Goal: Task Accomplishment & Management: Use online tool/utility

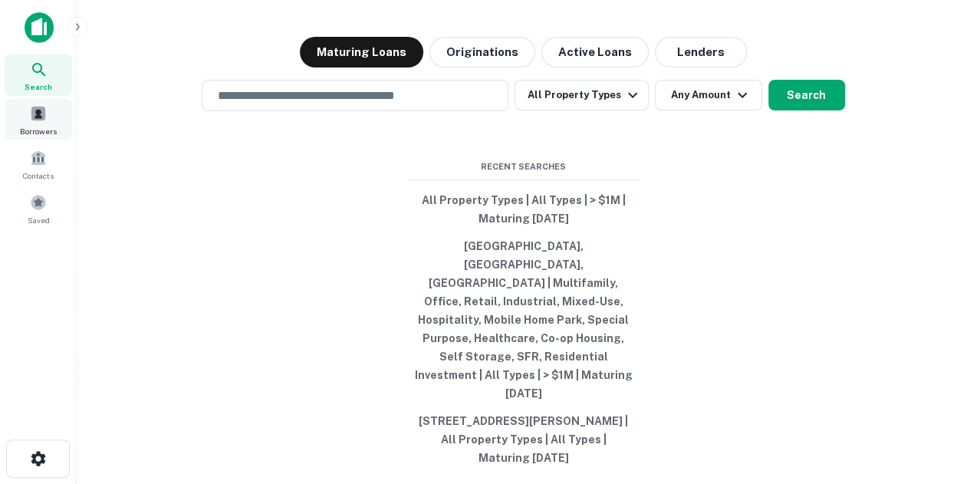
click at [41, 108] on span at bounding box center [38, 113] width 17 height 17
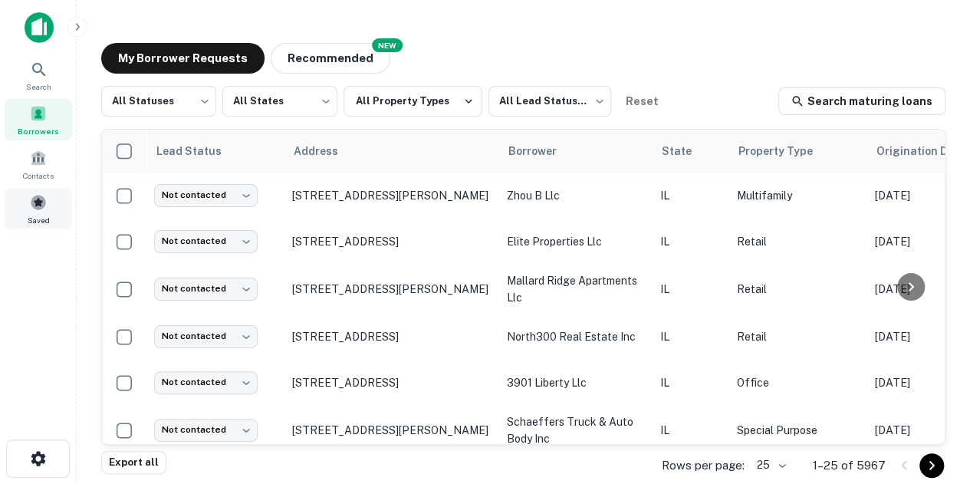
click at [58, 211] on div "Saved" at bounding box center [38, 208] width 67 height 41
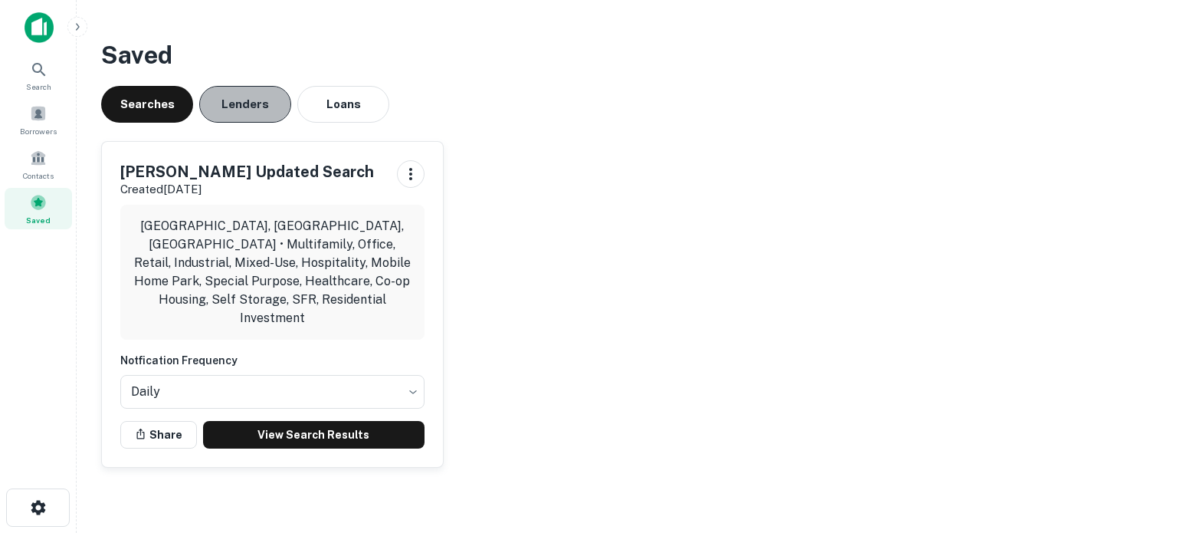
click at [274, 96] on button "Lenders" at bounding box center [245, 104] width 92 height 37
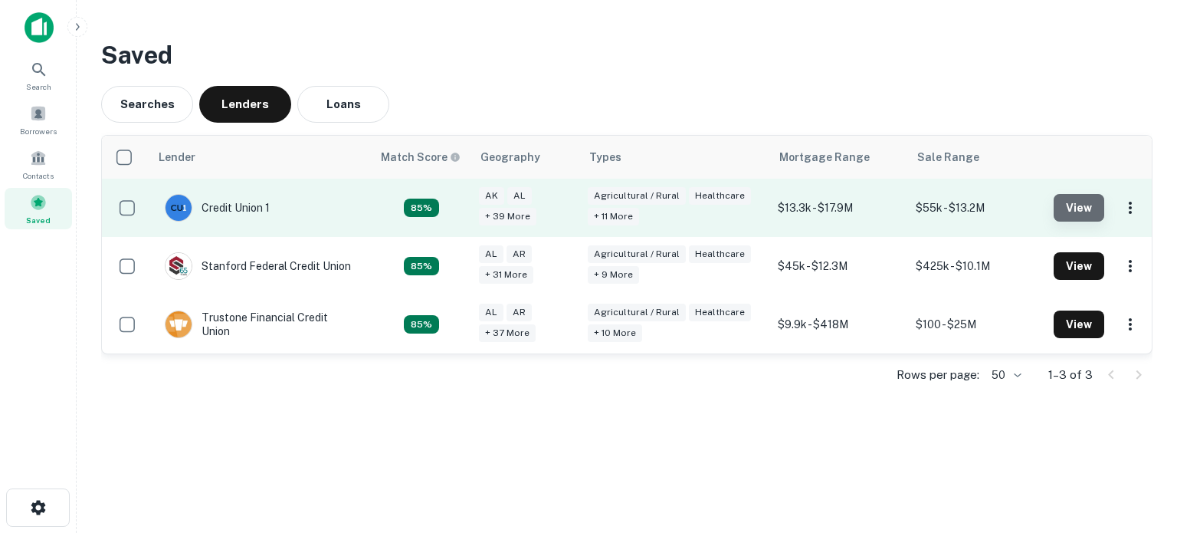
click at [980, 217] on button "View" at bounding box center [1079, 208] width 51 height 28
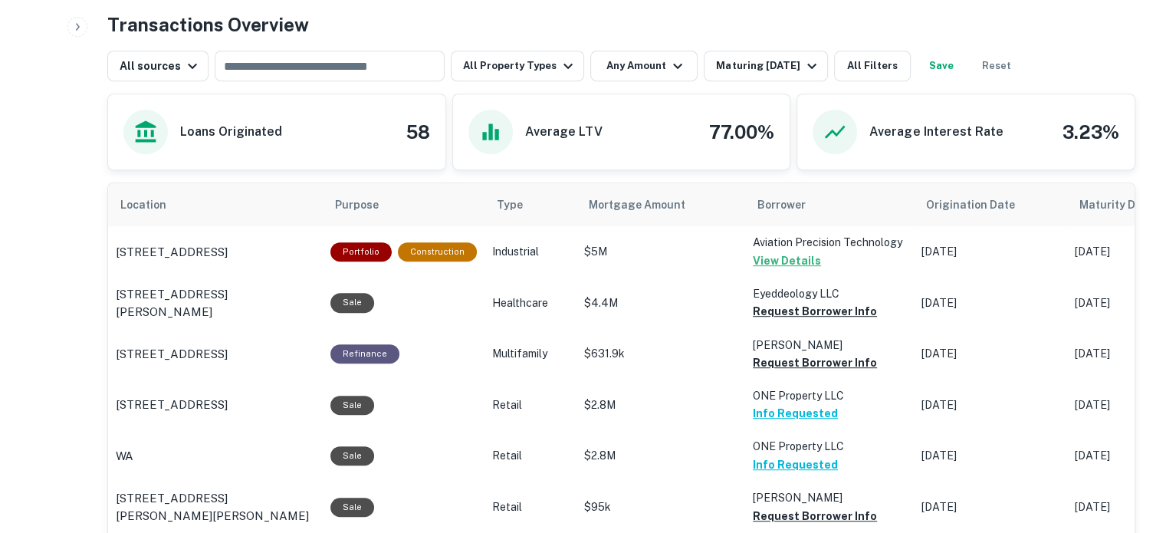
scroll to position [690, 0]
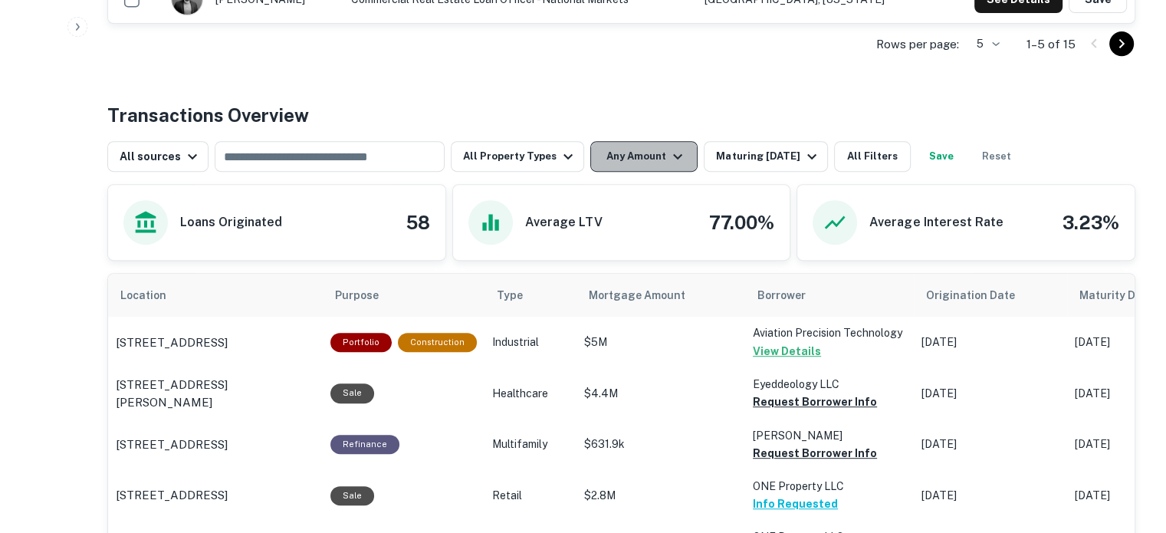
click at [656, 162] on button "Any Amount" at bounding box center [643, 156] width 107 height 31
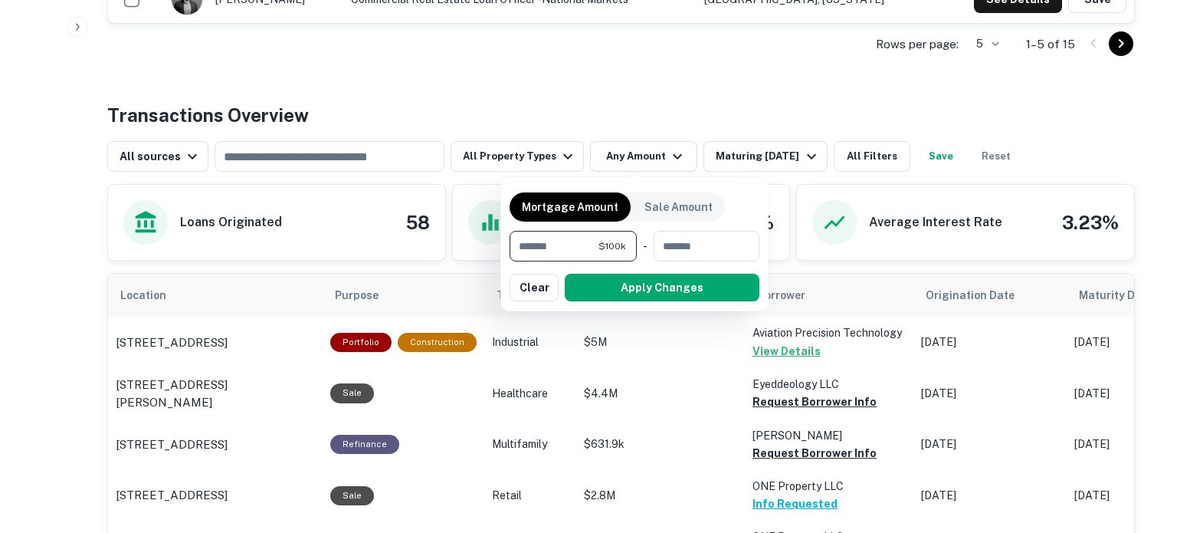
type input "*******"
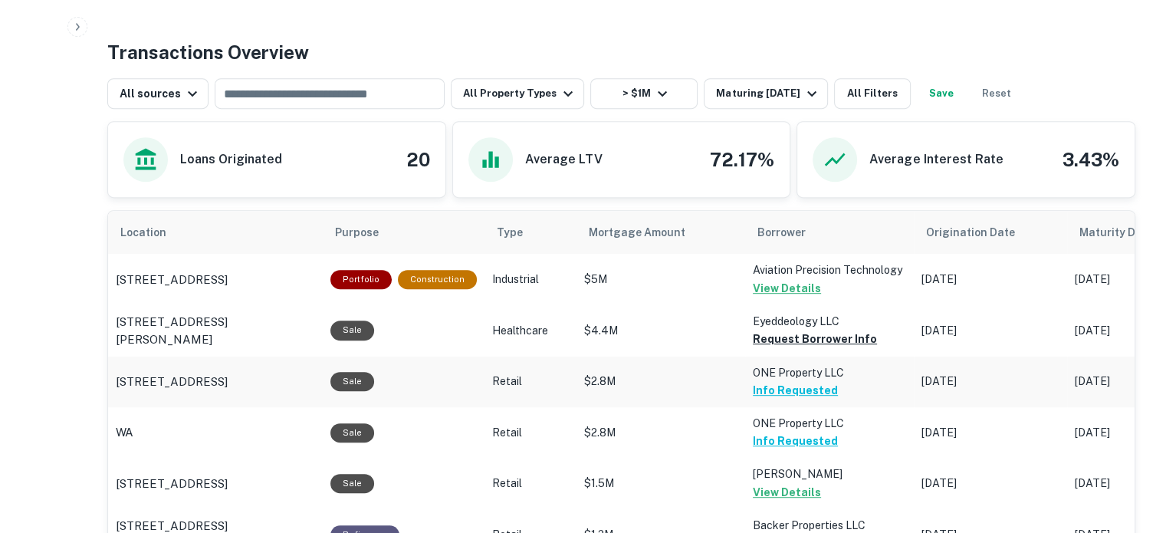
scroll to position [843, 0]
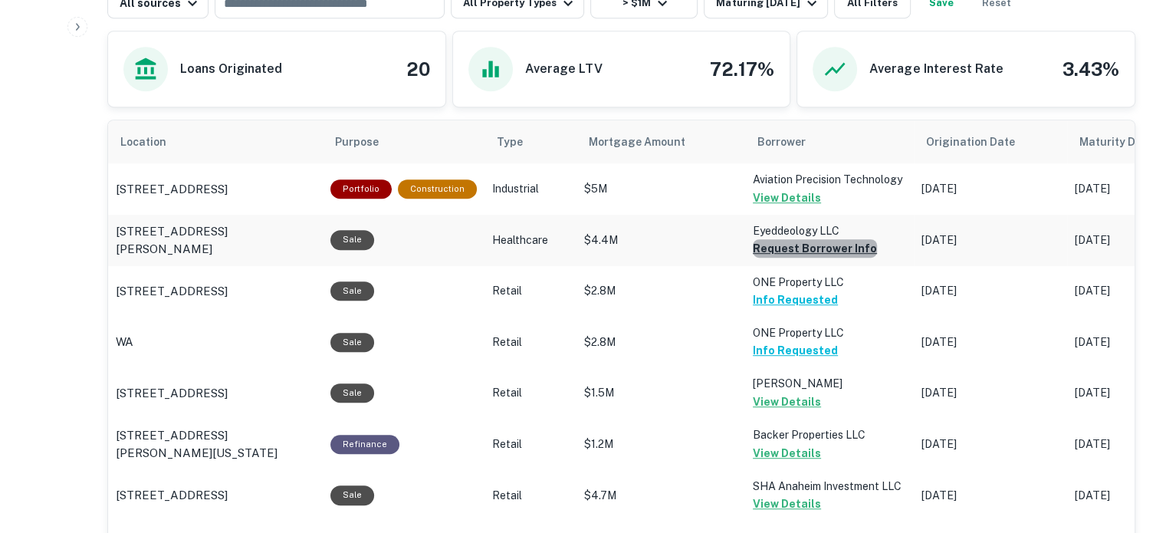
click at [849, 251] on button "Request Borrower Info" at bounding box center [815, 248] width 124 height 18
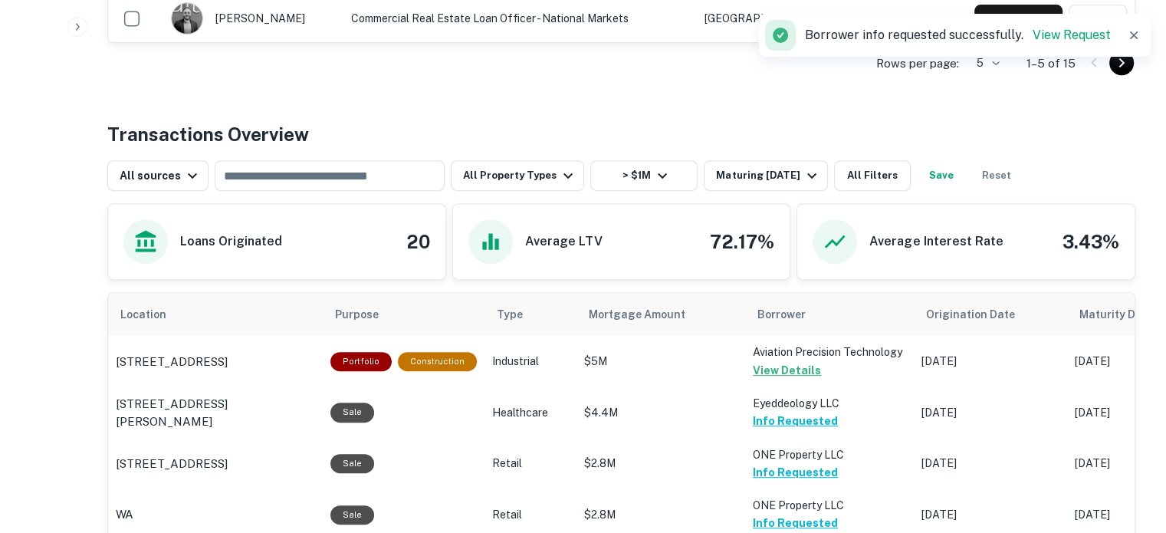
scroll to position [383, 0]
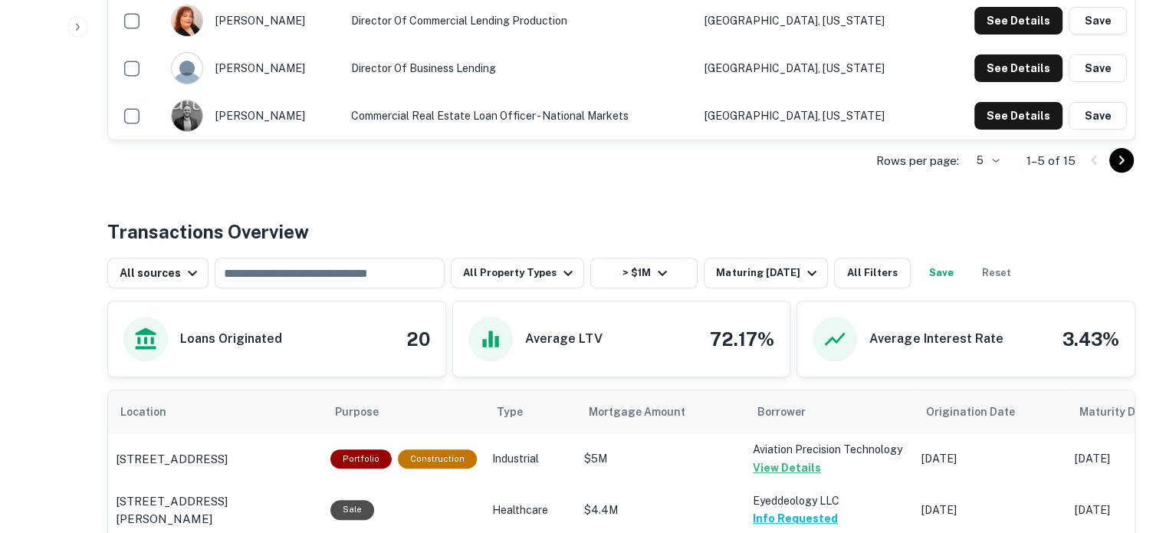
scroll to position [690, 0]
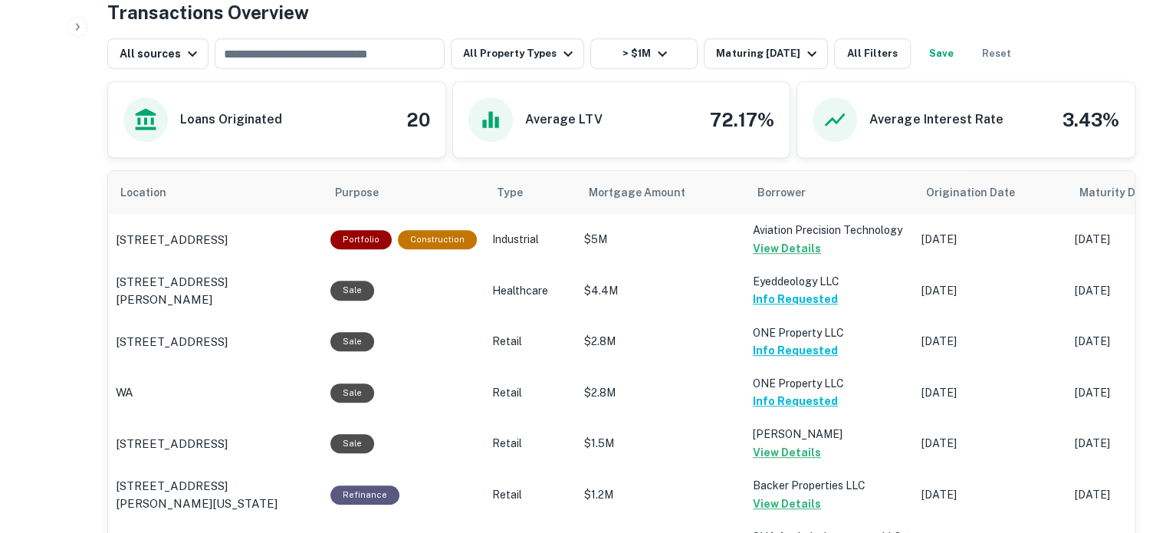
scroll to position [613, 0]
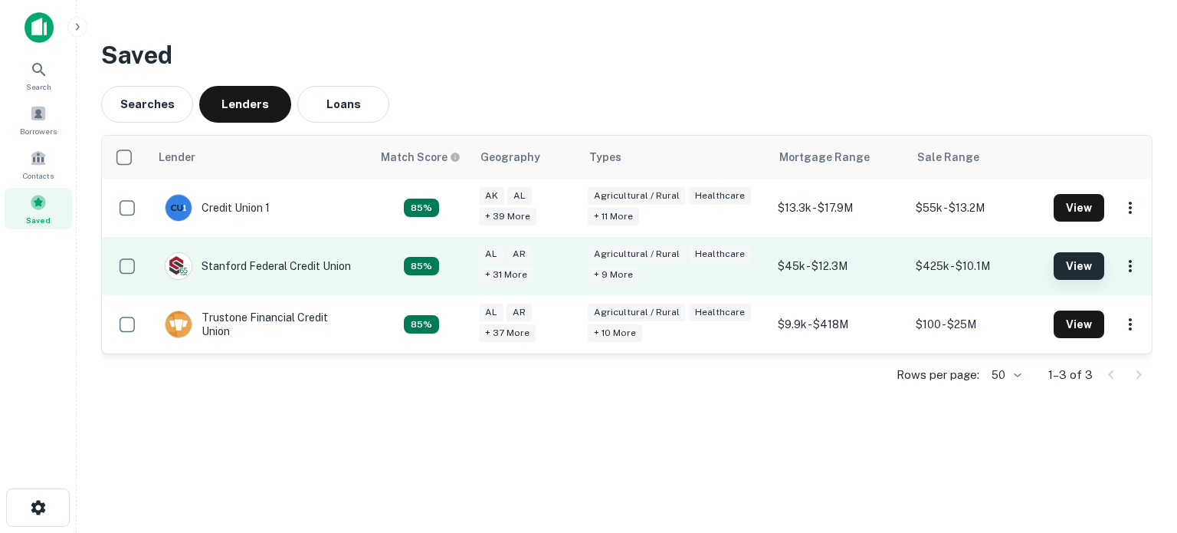
click at [980, 268] on button "View" at bounding box center [1079, 266] width 51 height 28
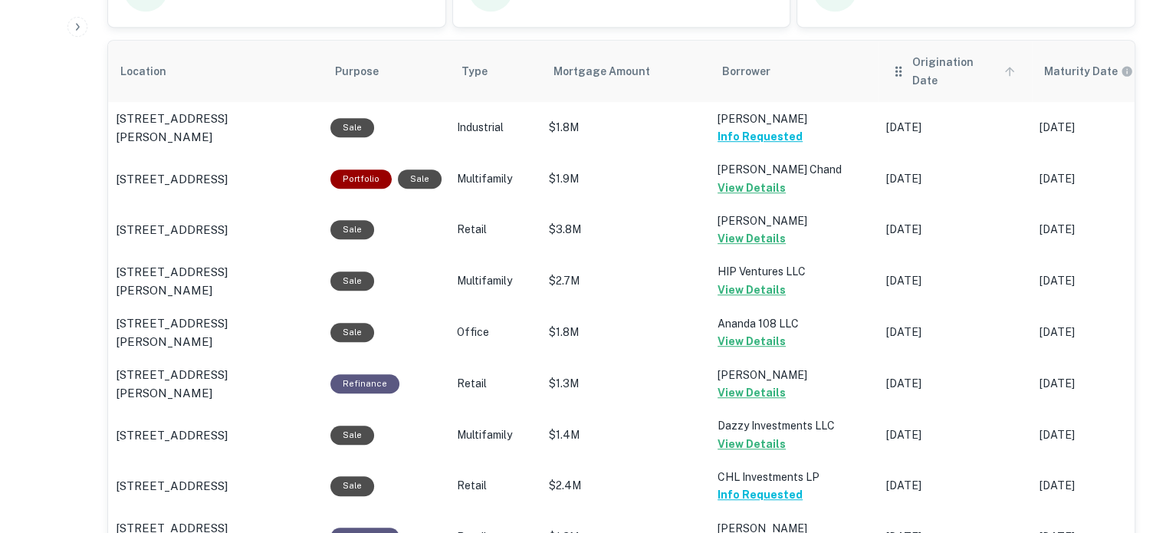
scroll to position [730, 0]
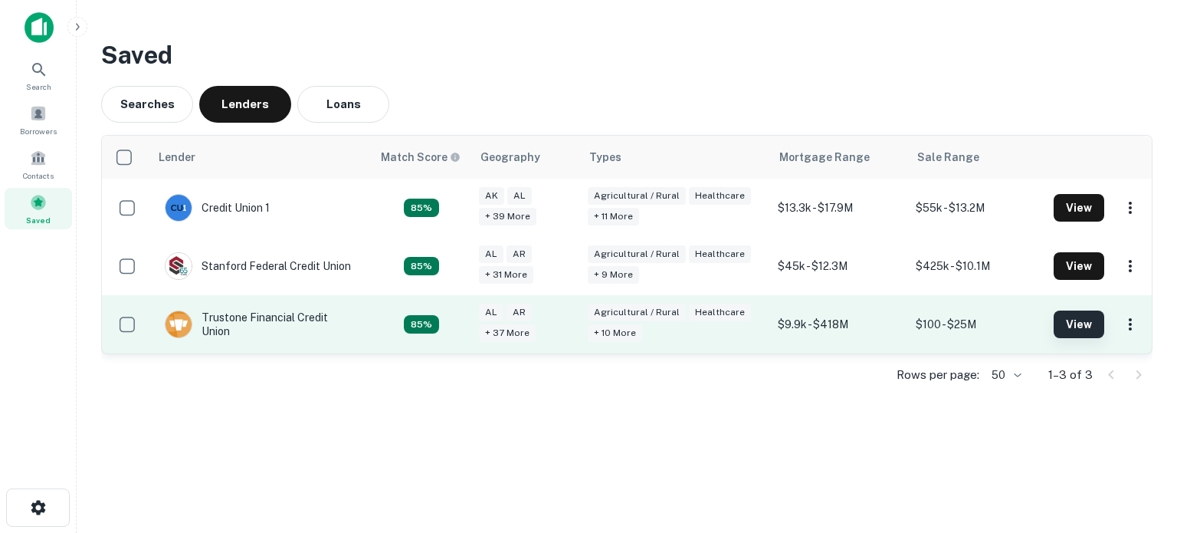
click at [980, 327] on div "View" at bounding box center [1099, 324] width 90 height 28
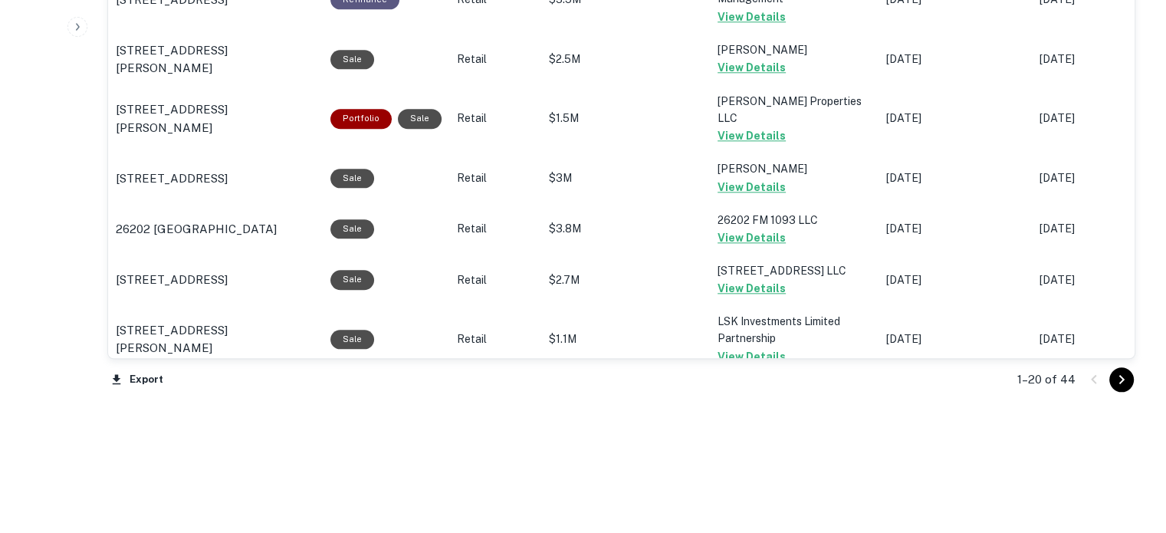
scroll to position [1735, 0]
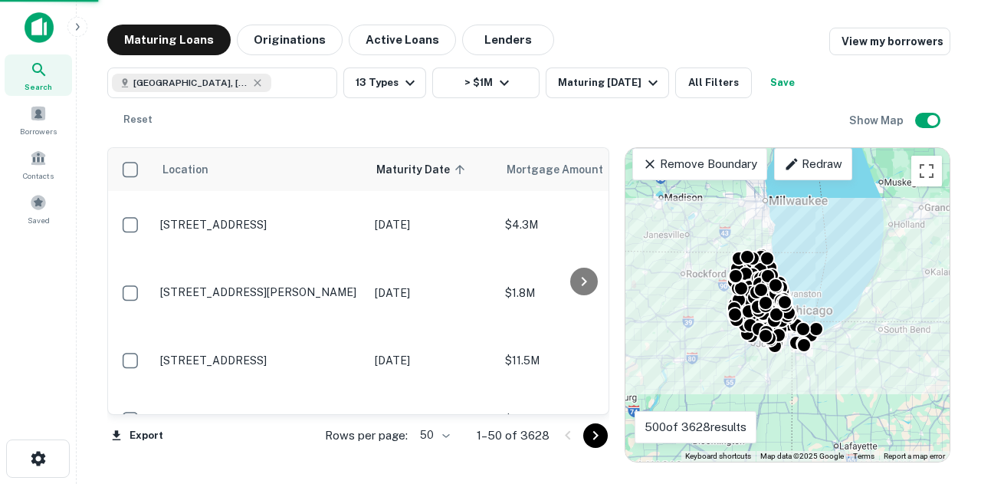
click at [440, 436] on body "Search Borrowers Contacts Saved Maturing Loans Originations Active Loans Lender…" at bounding box center [490, 242] width 981 height 484
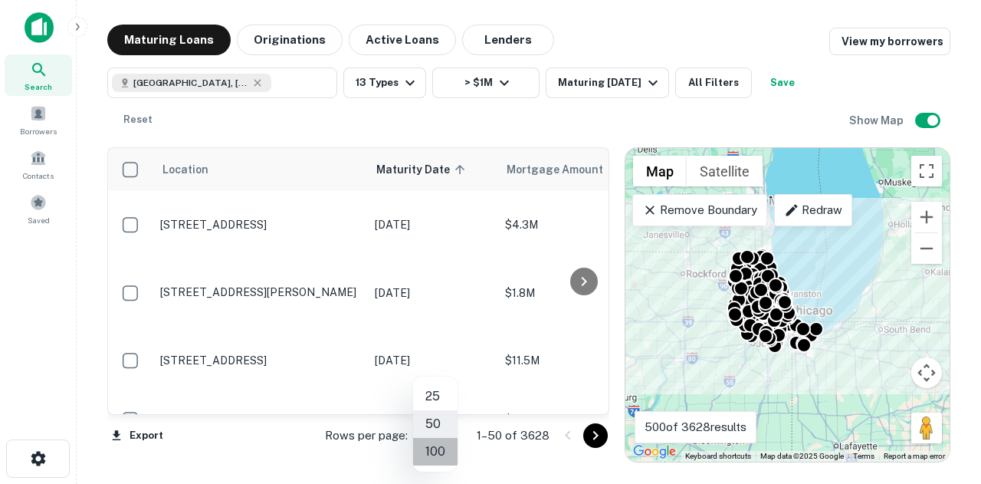
click at [440, 451] on li "100" at bounding box center [435, 452] width 44 height 28
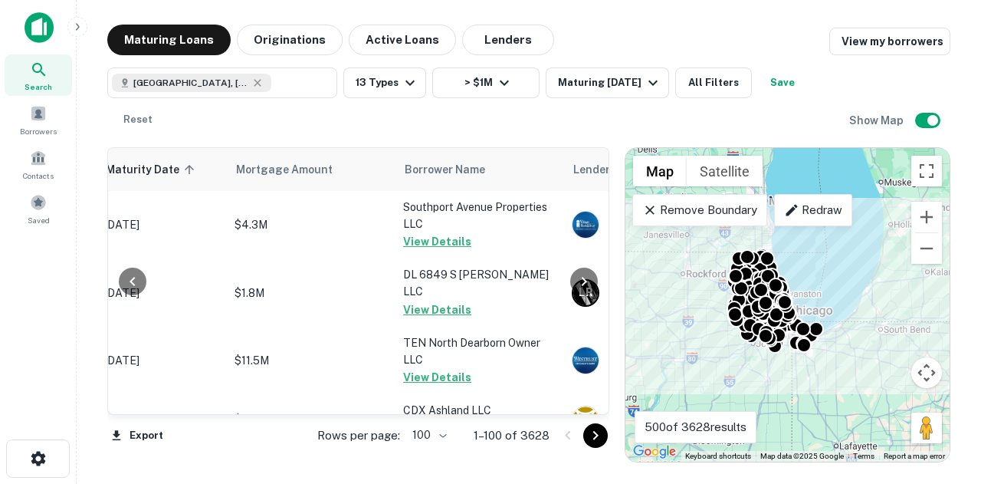
scroll to position [0, 89]
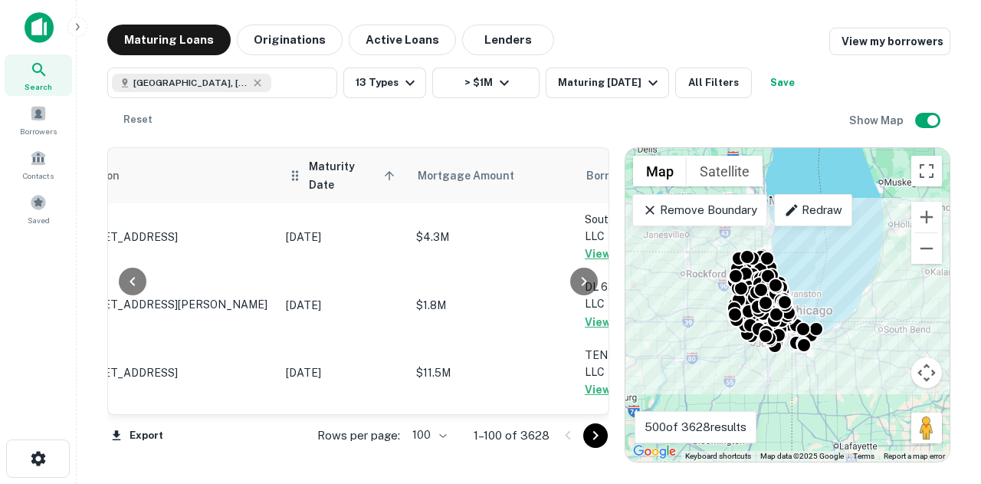
click at [311, 176] on span "Maturity Date sorted ascending" at bounding box center [354, 175] width 90 height 37
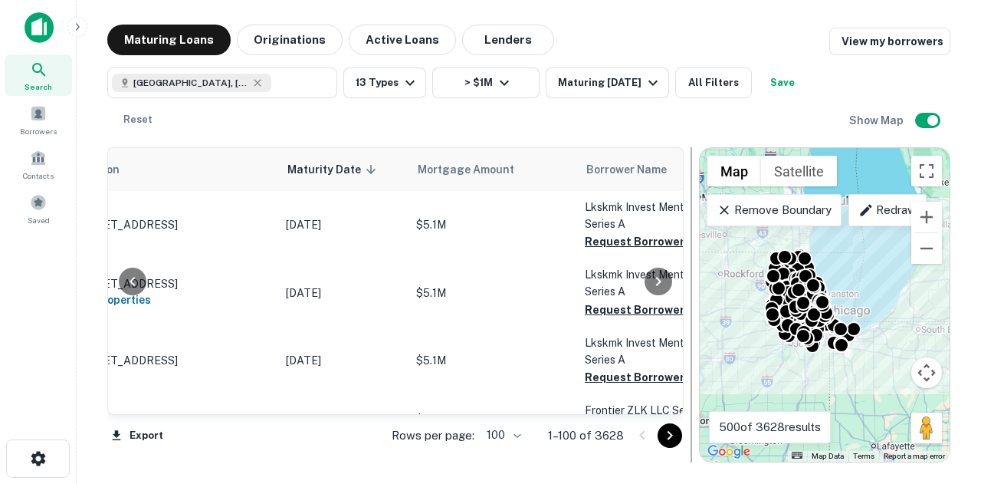
drag, startPoint x: 618, startPoint y: 218, endPoint x: 694, endPoint y: 218, distance: 76.6
click at [694, 218] on div at bounding box center [691, 304] width 15 height 315
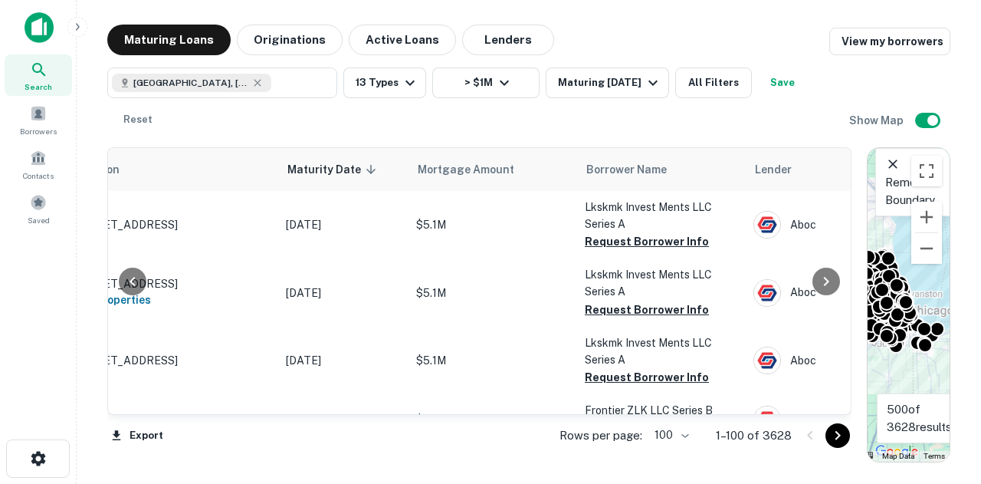
drag, startPoint x: 694, startPoint y: 218, endPoint x: 875, endPoint y: 226, distance: 181.1
click at [898, 198] on div "Location Maturity Date sorted descending Mortgage Amount Borrower Name Lender P…" at bounding box center [528, 298] width 843 height 327
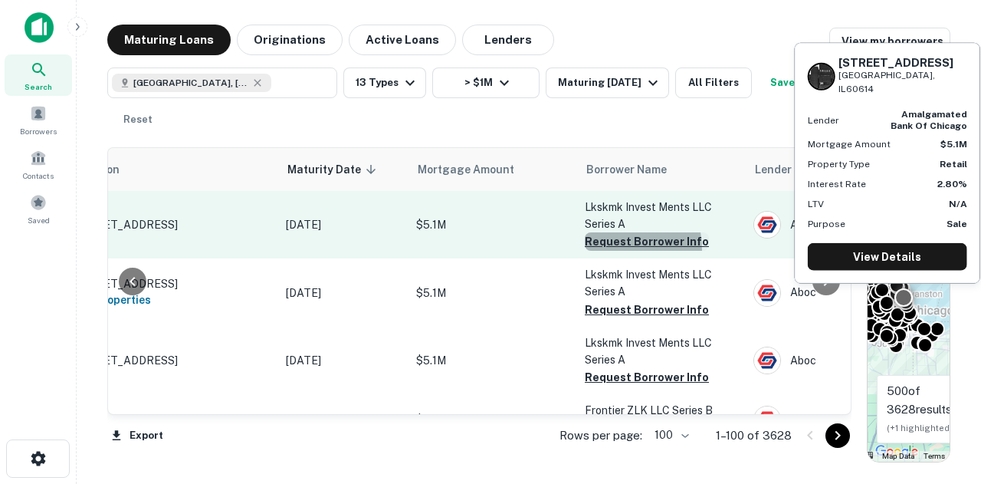
click at [588, 251] on button "Request Borrower Info" at bounding box center [647, 241] width 124 height 18
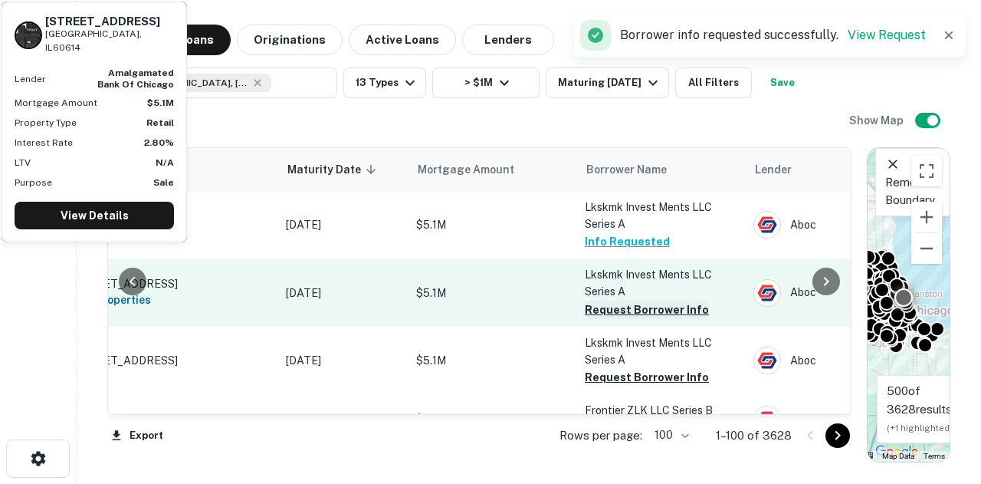
click at [591, 309] on button "Request Borrower Info" at bounding box center [647, 309] width 124 height 18
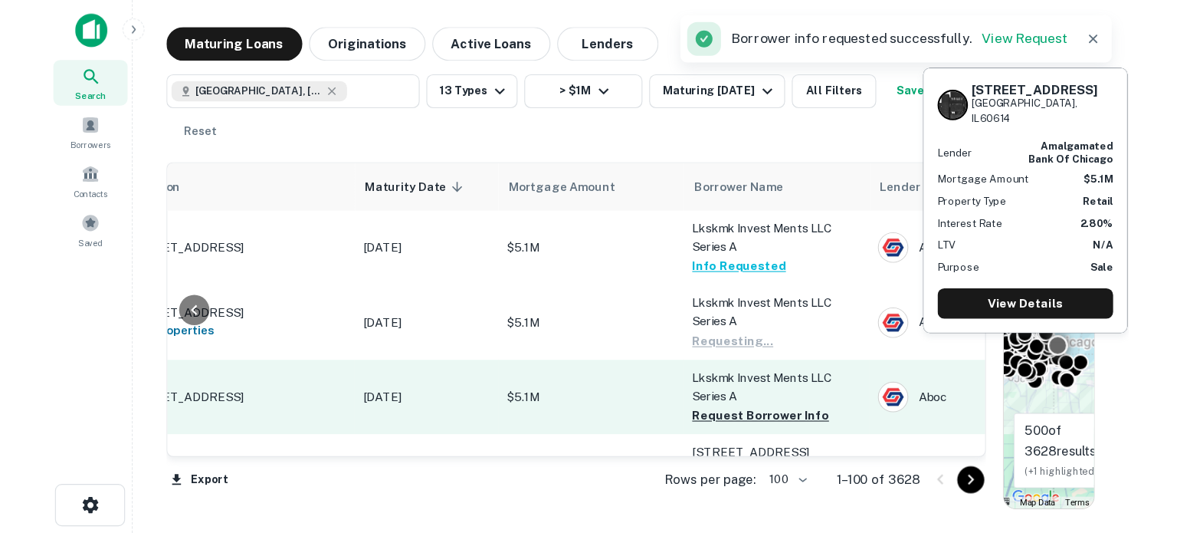
scroll to position [77, 89]
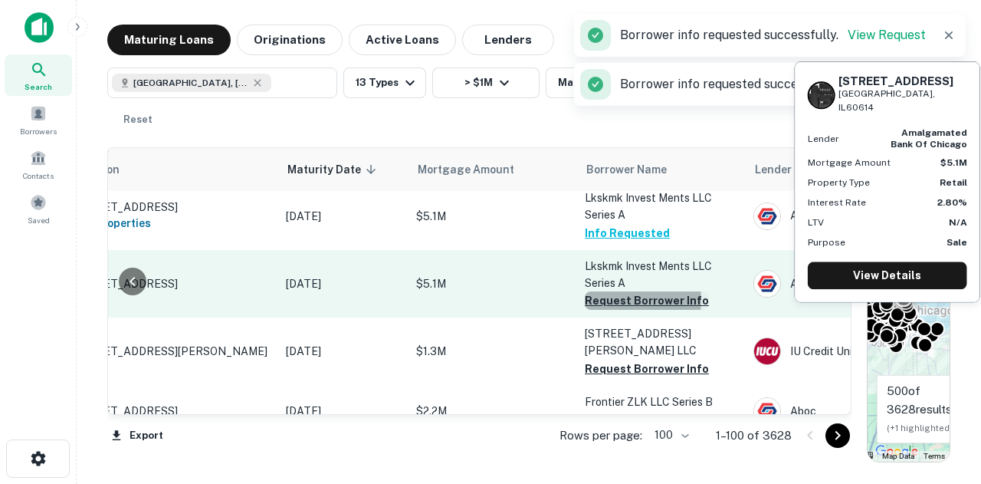
click at [619, 300] on button "Request Borrower Info" at bounding box center [647, 300] width 124 height 18
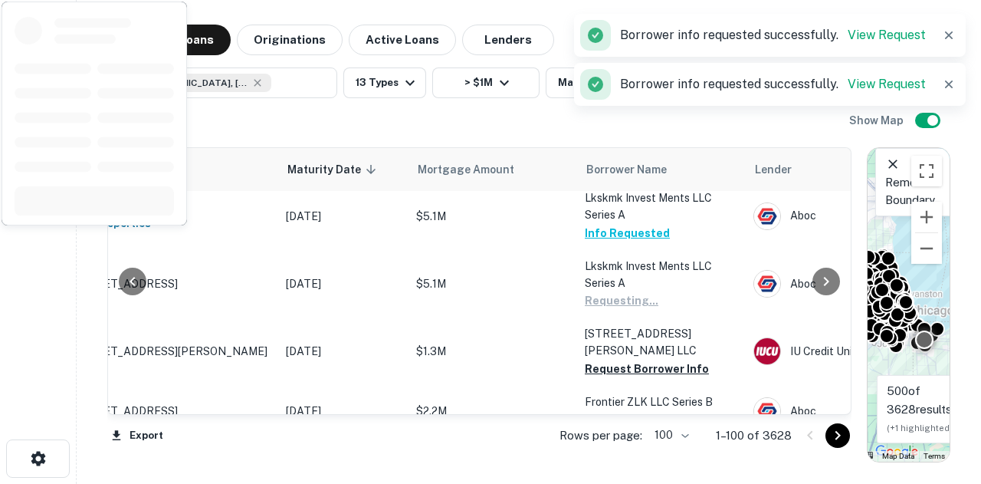
click at [624, 359] on button "Request Borrower Info" at bounding box center [647, 368] width 124 height 18
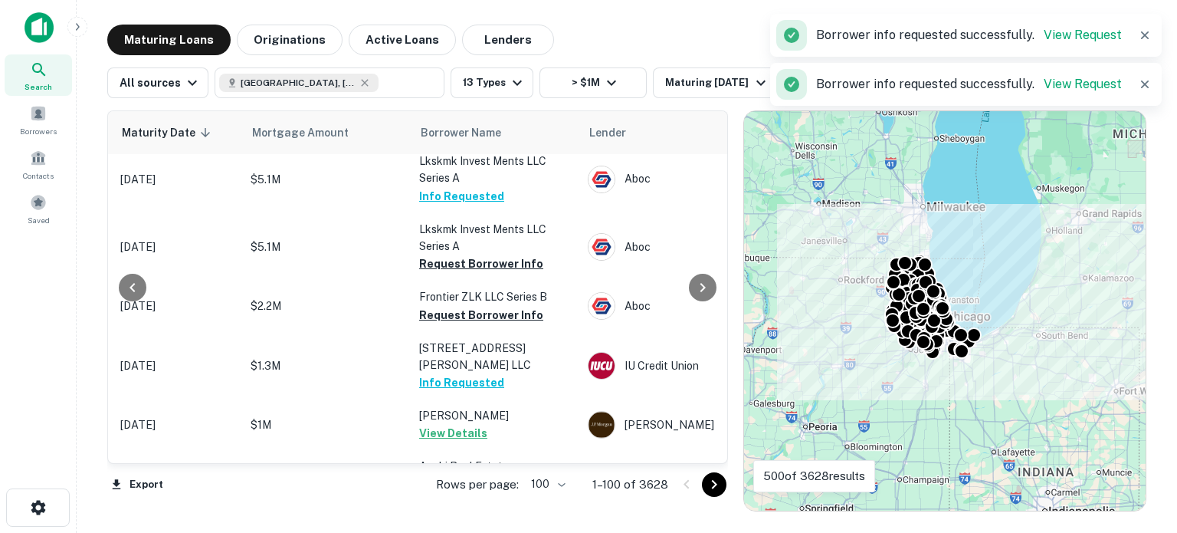
scroll to position [77, 274]
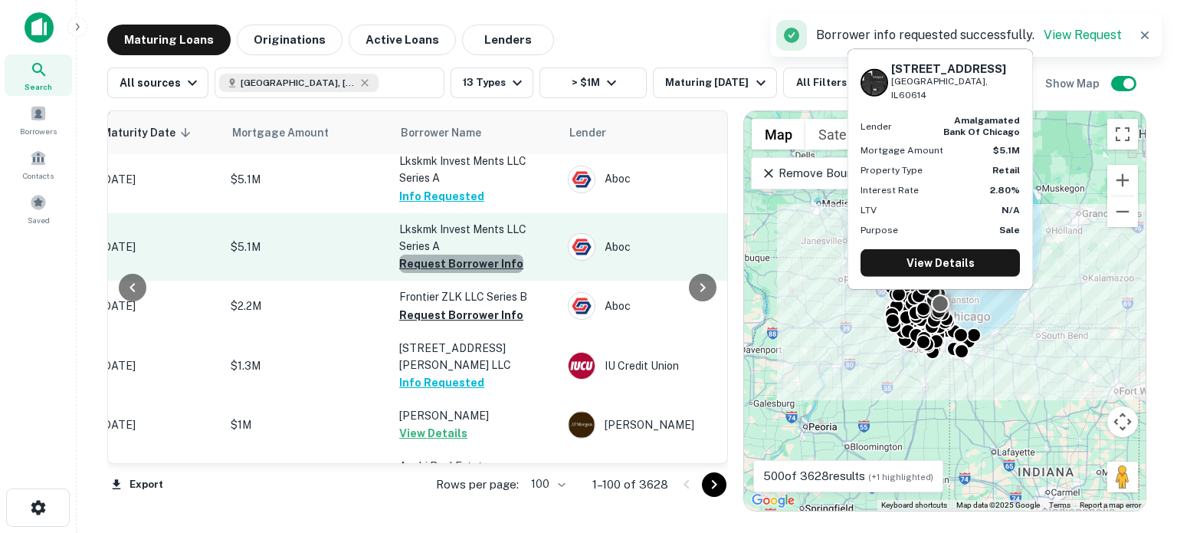
click at [496, 263] on button "Request Borrower Info" at bounding box center [461, 263] width 124 height 18
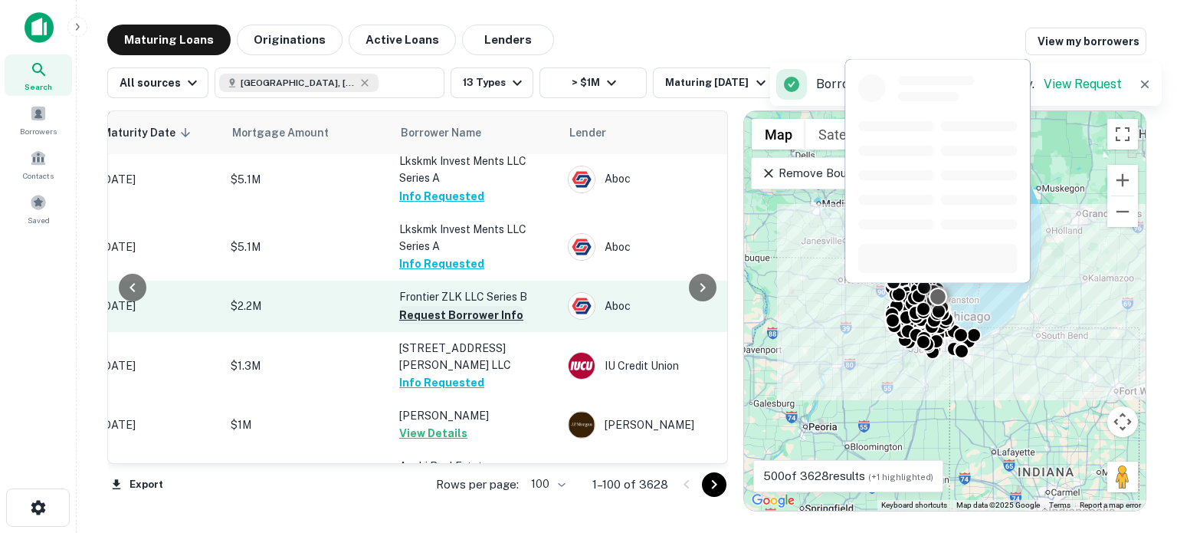
click at [497, 312] on button "Request Borrower Info" at bounding box center [461, 315] width 124 height 18
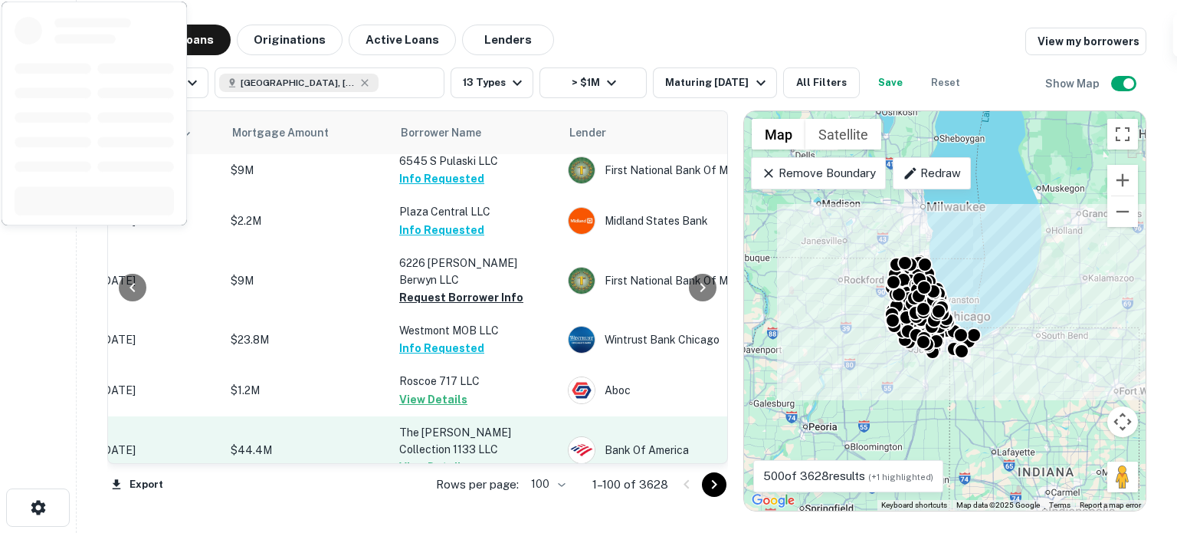
scroll to position [2759, 274]
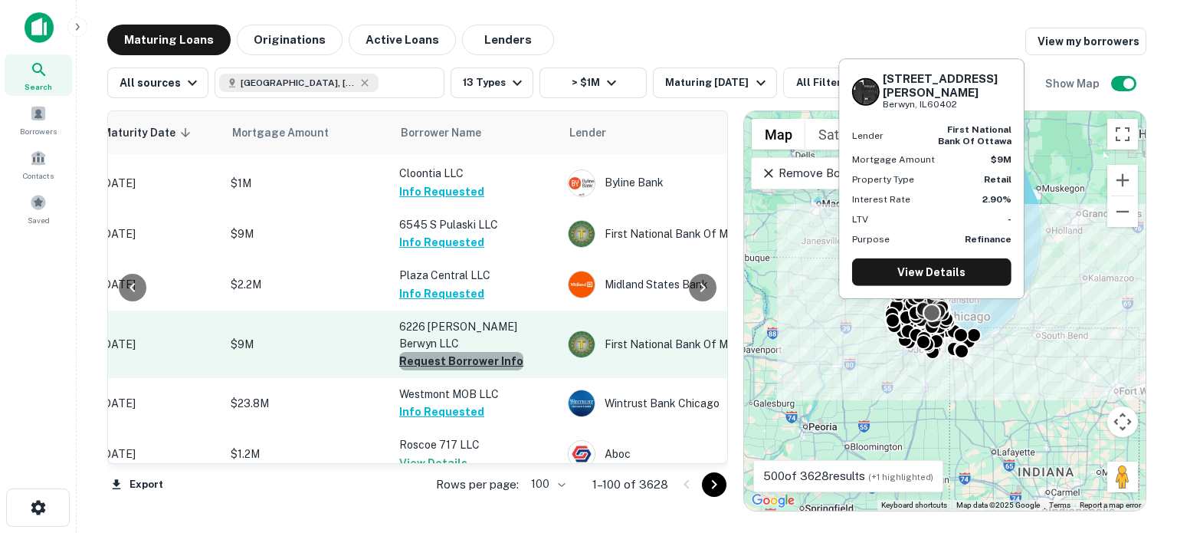
click at [490, 352] on button "Request Borrower Info" at bounding box center [461, 361] width 124 height 18
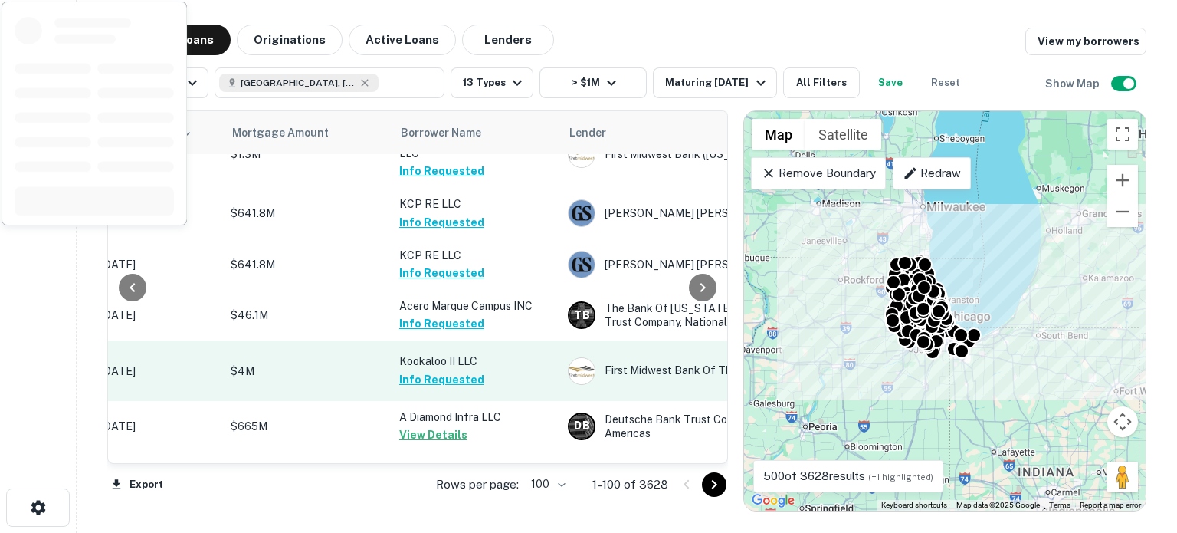
scroll to position [5092, 274]
